Goal: Check status

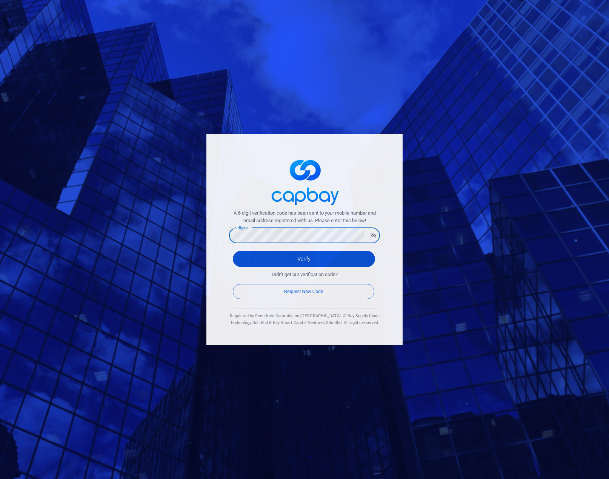
click at [303, 263] on button "Verify" at bounding box center [304, 259] width 142 height 16
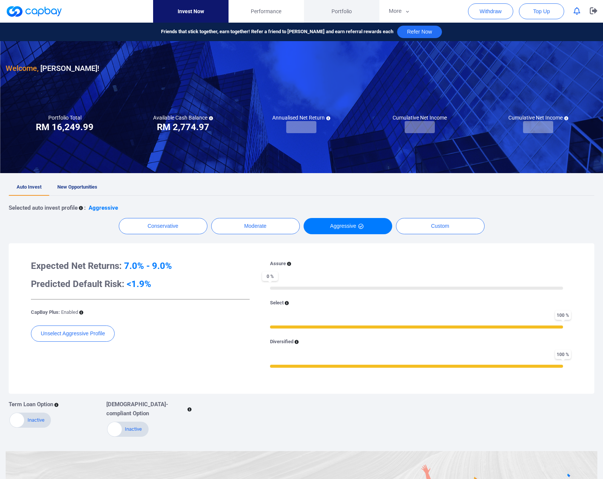
click at [337, 5] on link "Portfolio" at bounding box center [341, 11] width 75 height 23
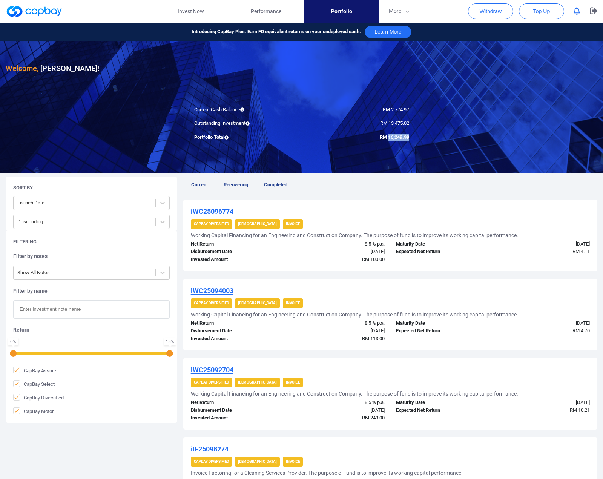
drag, startPoint x: 387, startPoint y: 135, endPoint x: 409, endPoint y: 138, distance: 22.8
click at [409, 138] on div "RM 16,249.99" at bounding box center [358, 138] width 113 height 8
copy span "16,249.99"
